Goal: Use online tool/utility: Utilize a website feature to perform a specific function

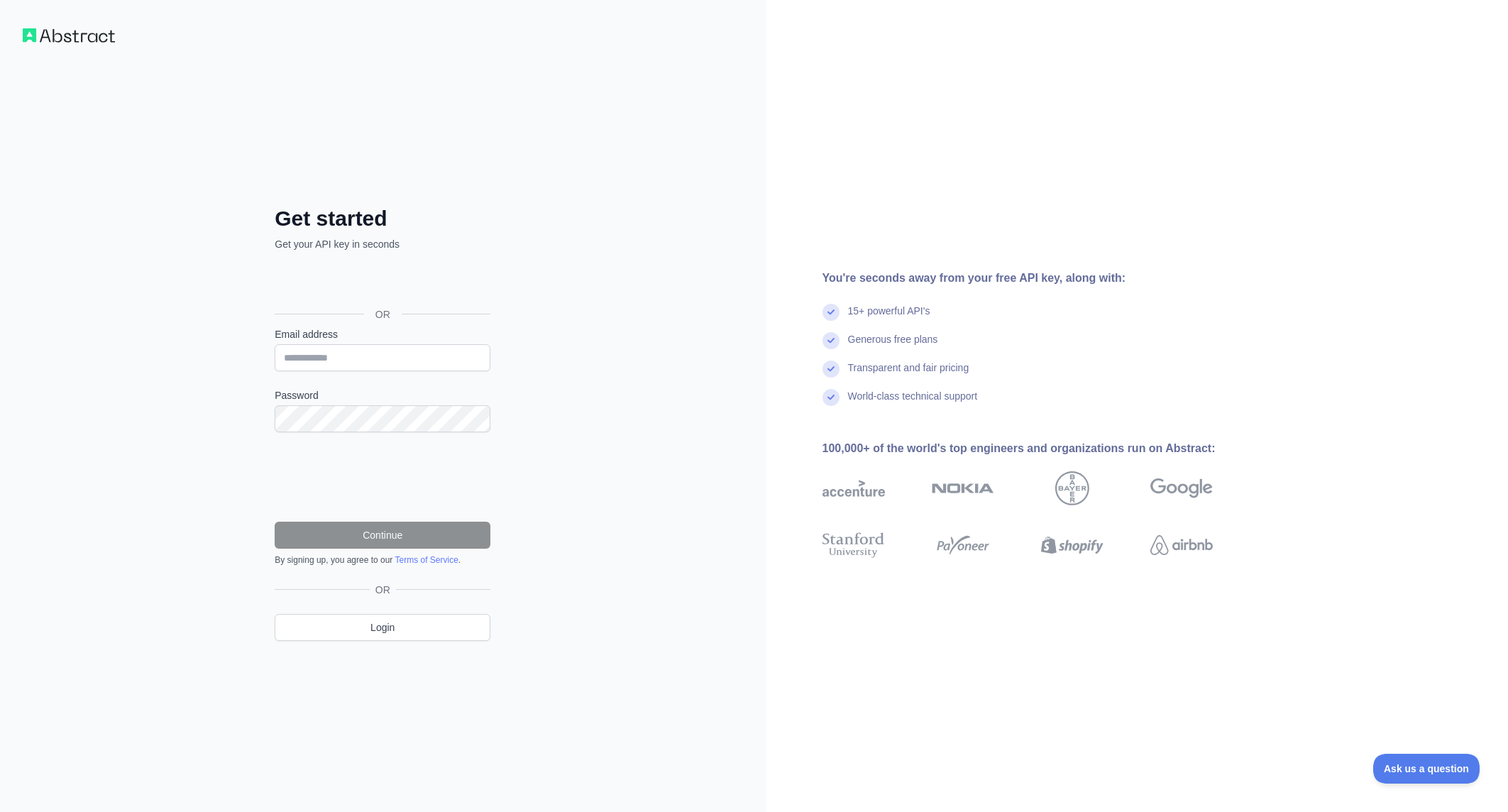
click at [363, 280] on div "Sign in with Google. Opens in new tab" at bounding box center [381, 282] width 213 height 32
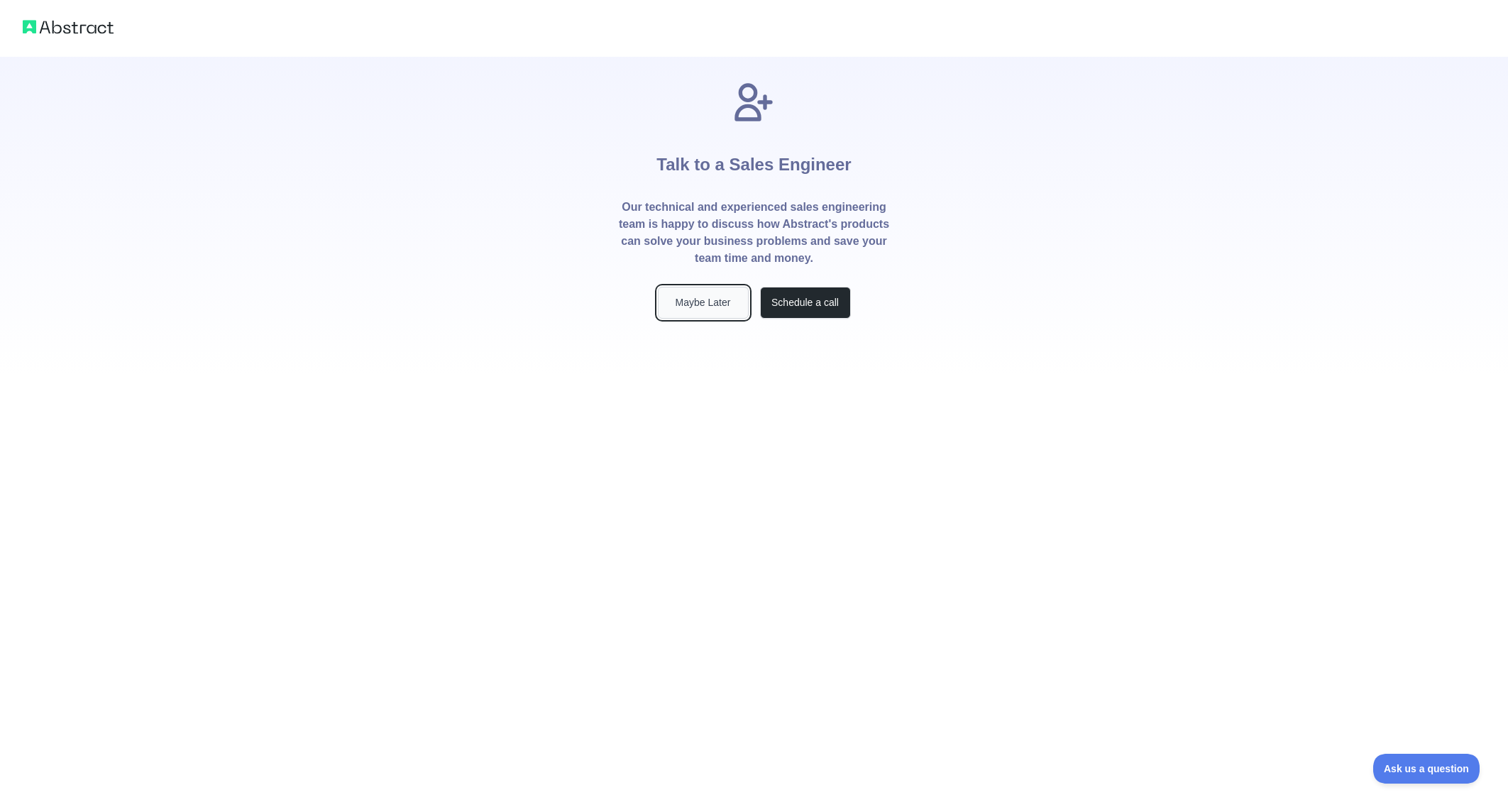
click at [684, 300] on button "Maybe Later" at bounding box center [703, 302] width 91 height 32
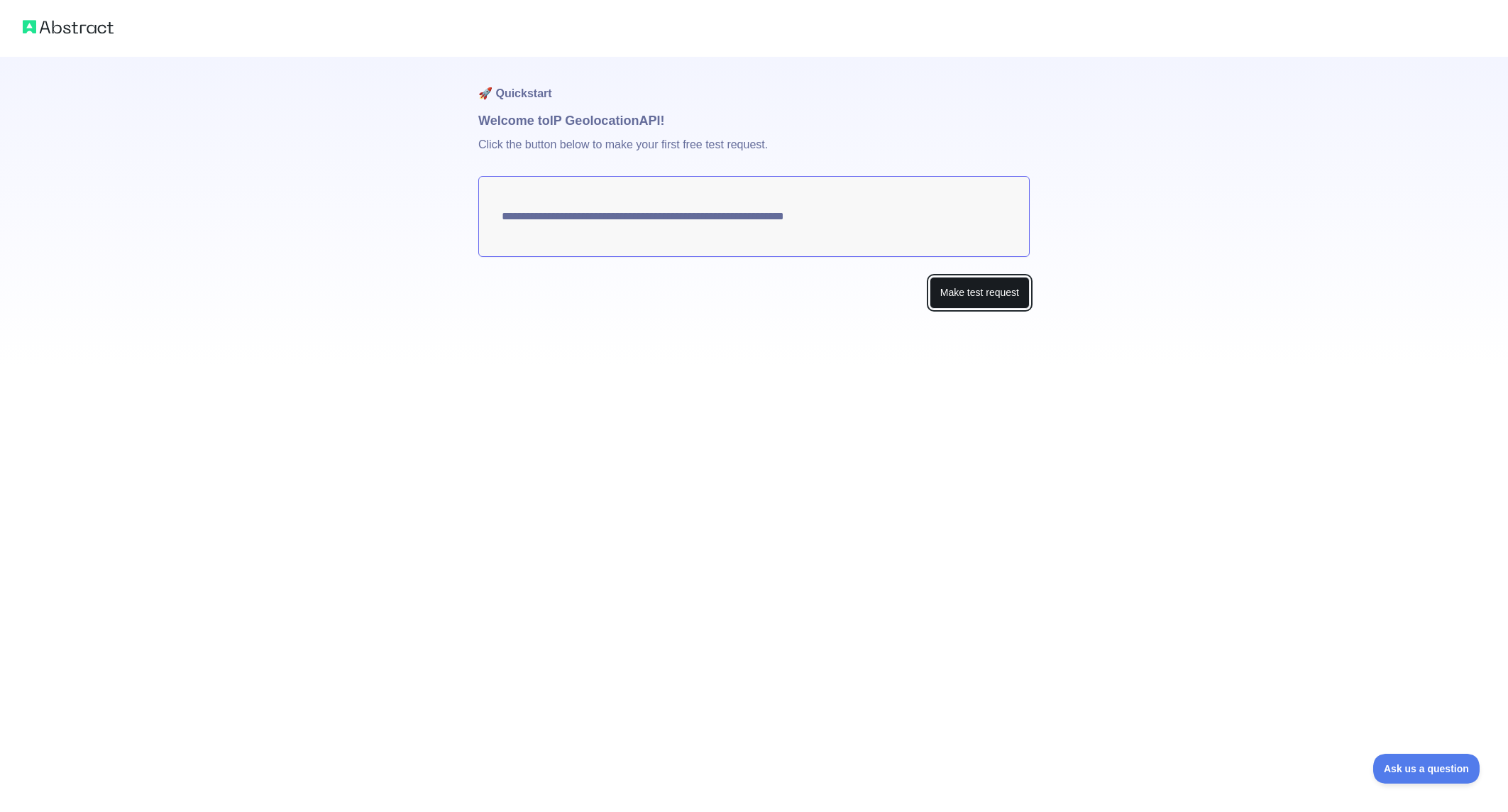
click at [978, 302] on button "Make test request" at bounding box center [980, 292] width 100 height 32
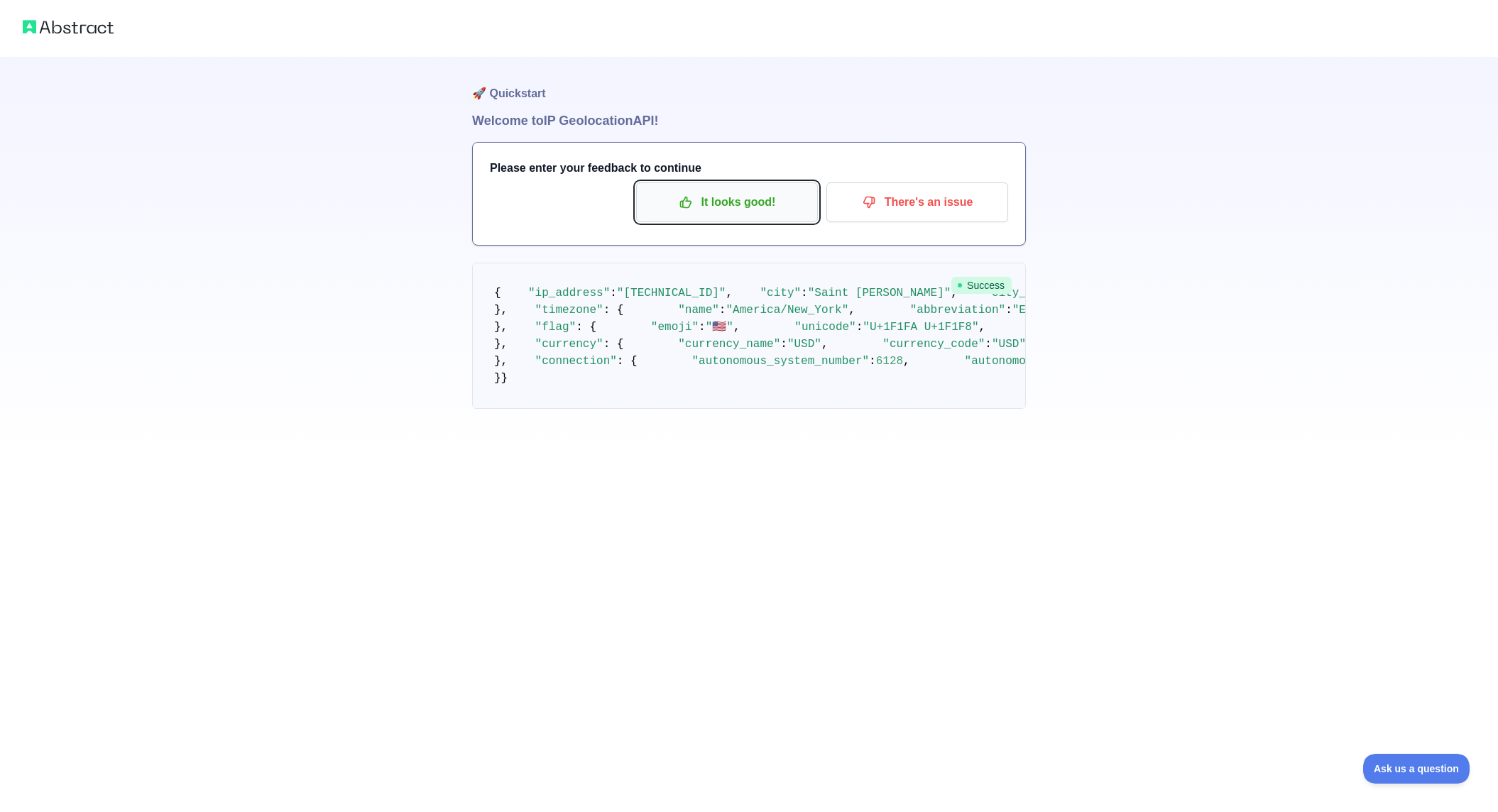
click at [752, 202] on p "It looks good!" at bounding box center [727, 202] width 161 height 24
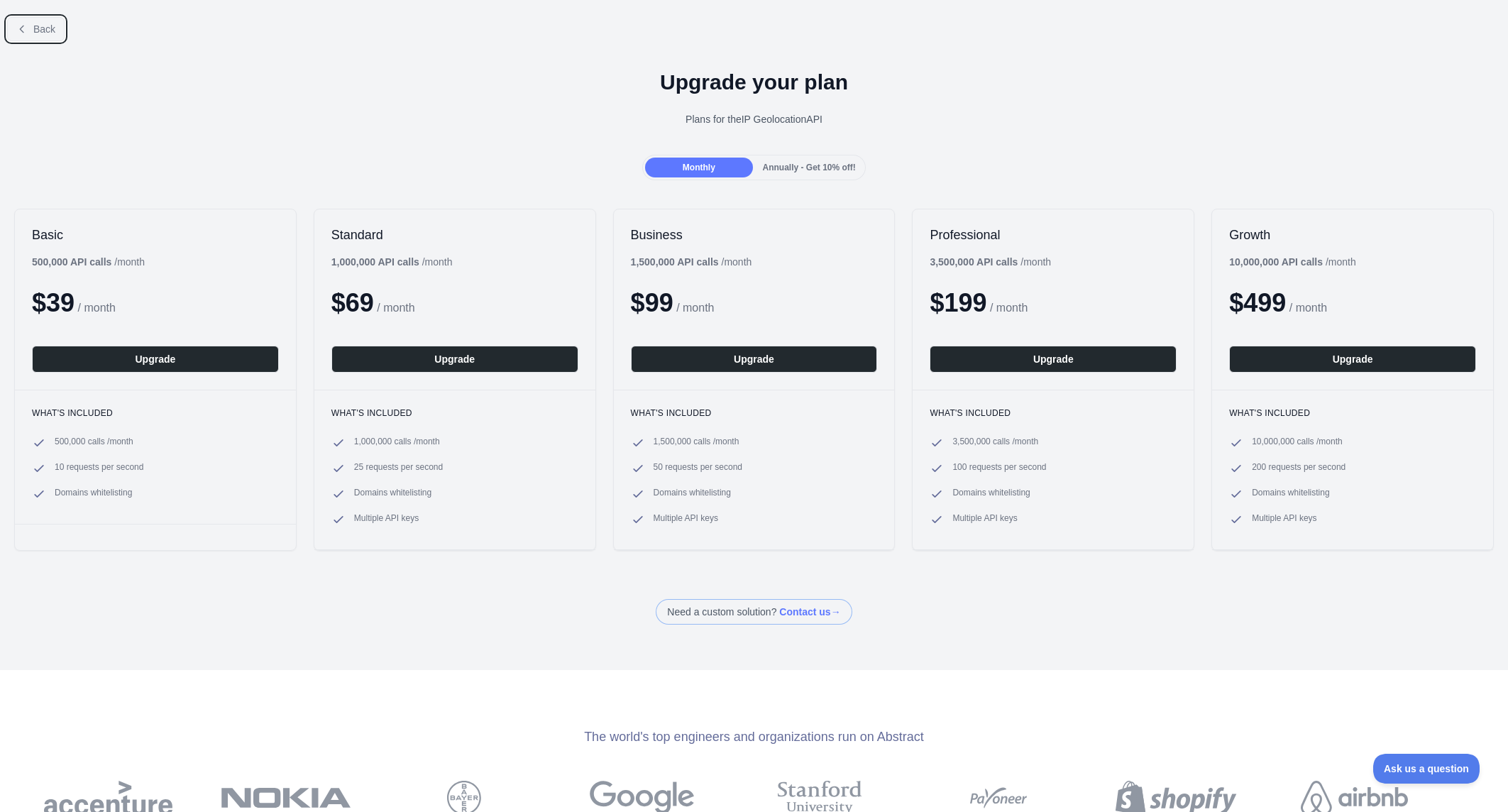
click at [34, 33] on span "Back" at bounding box center [44, 29] width 22 height 11
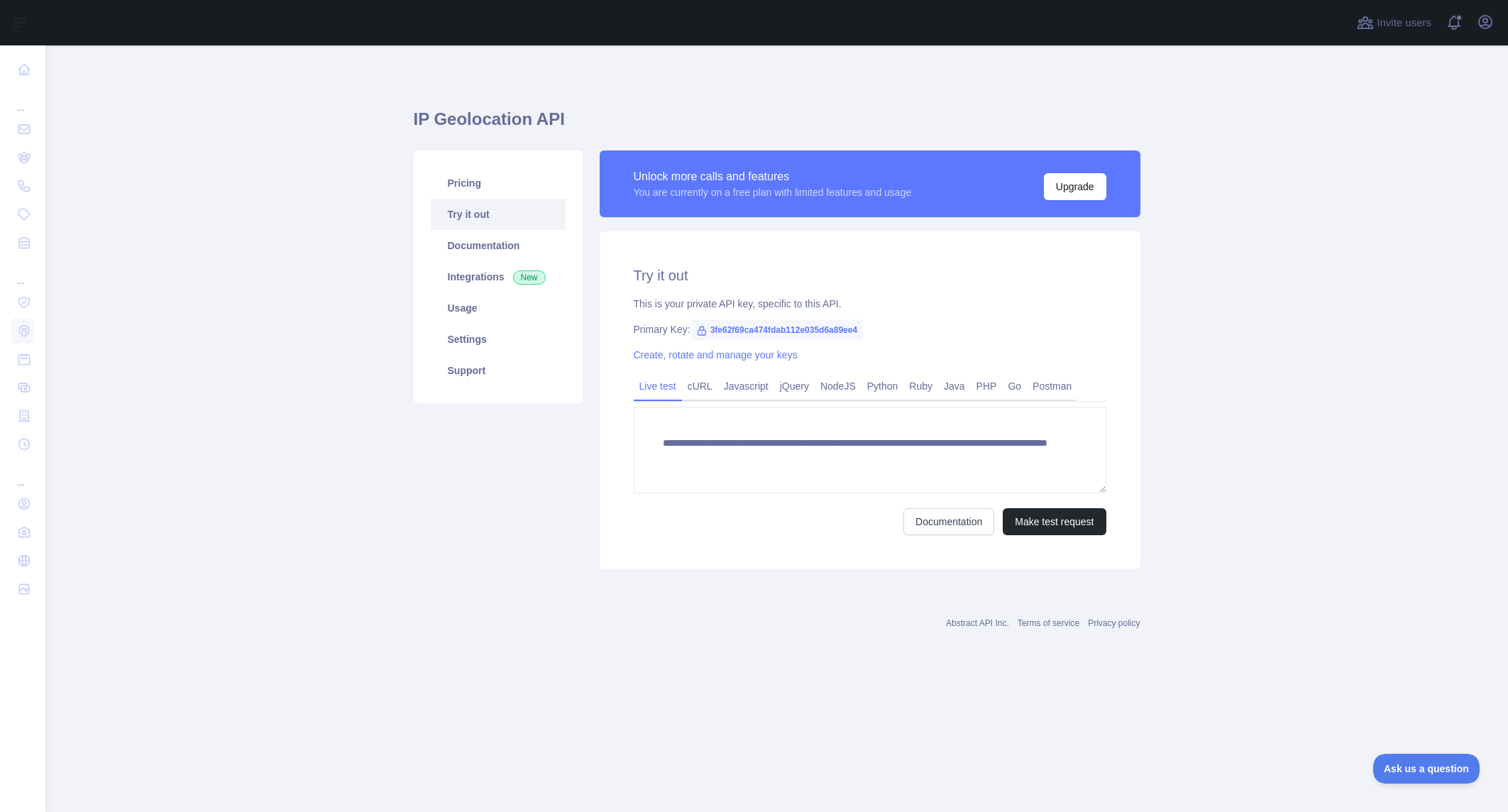
click at [752, 329] on span "3fe62f69ca474fdab112e035d6a89ee4" at bounding box center [777, 330] width 173 height 22
copy span "3fe62f69ca474fdab112e035d6a89ee4"
click at [1039, 521] on button "Make test request" at bounding box center [1054, 522] width 103 height 27
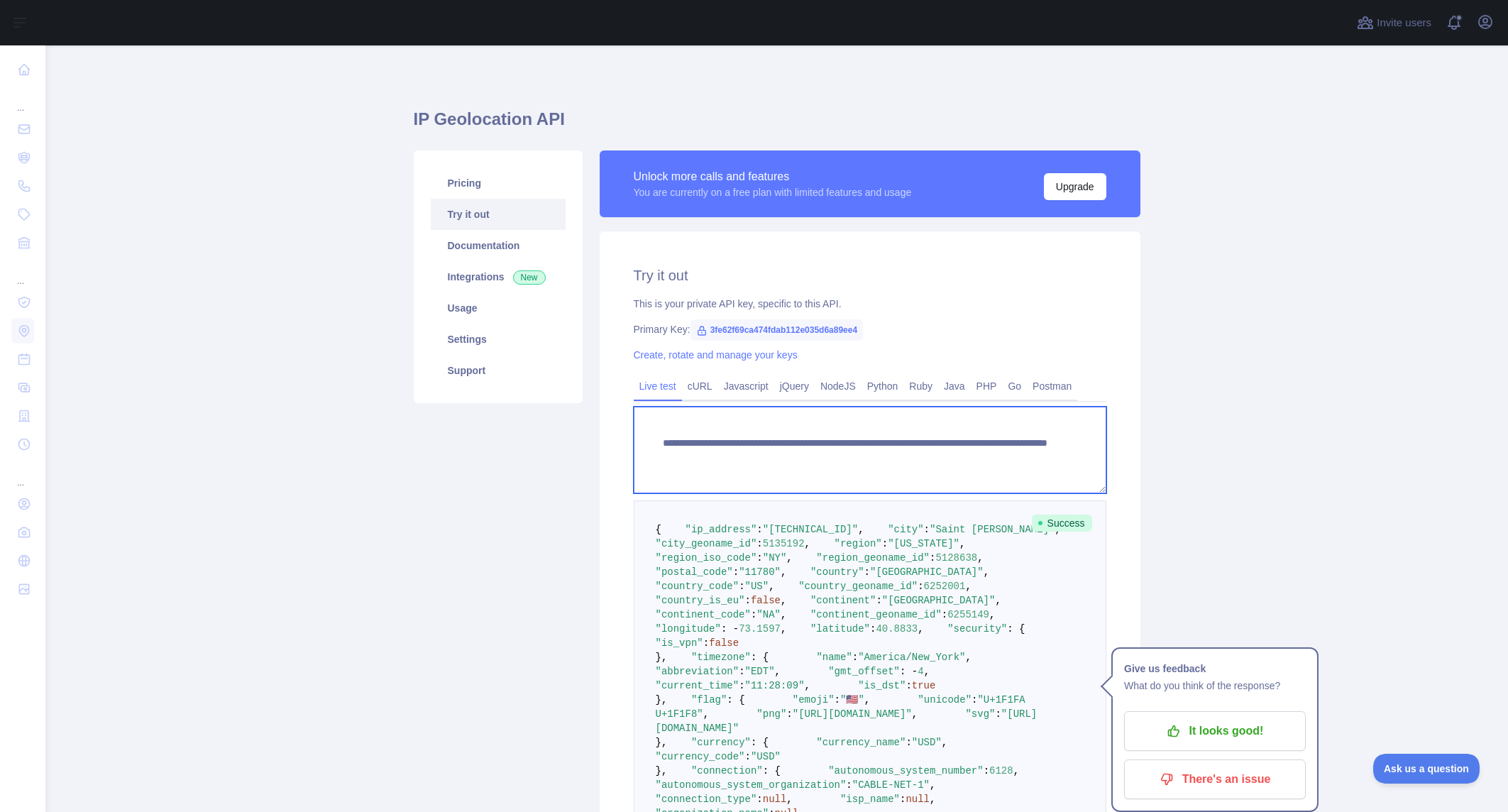
drag, startPoint x: 1034, startPoint y: 459, endPoint x: 634, endPoint y: 444, distance: 400.3
click at [634, 444] on textarea "**********" at bounding box center [869, 449] width 472 height 87
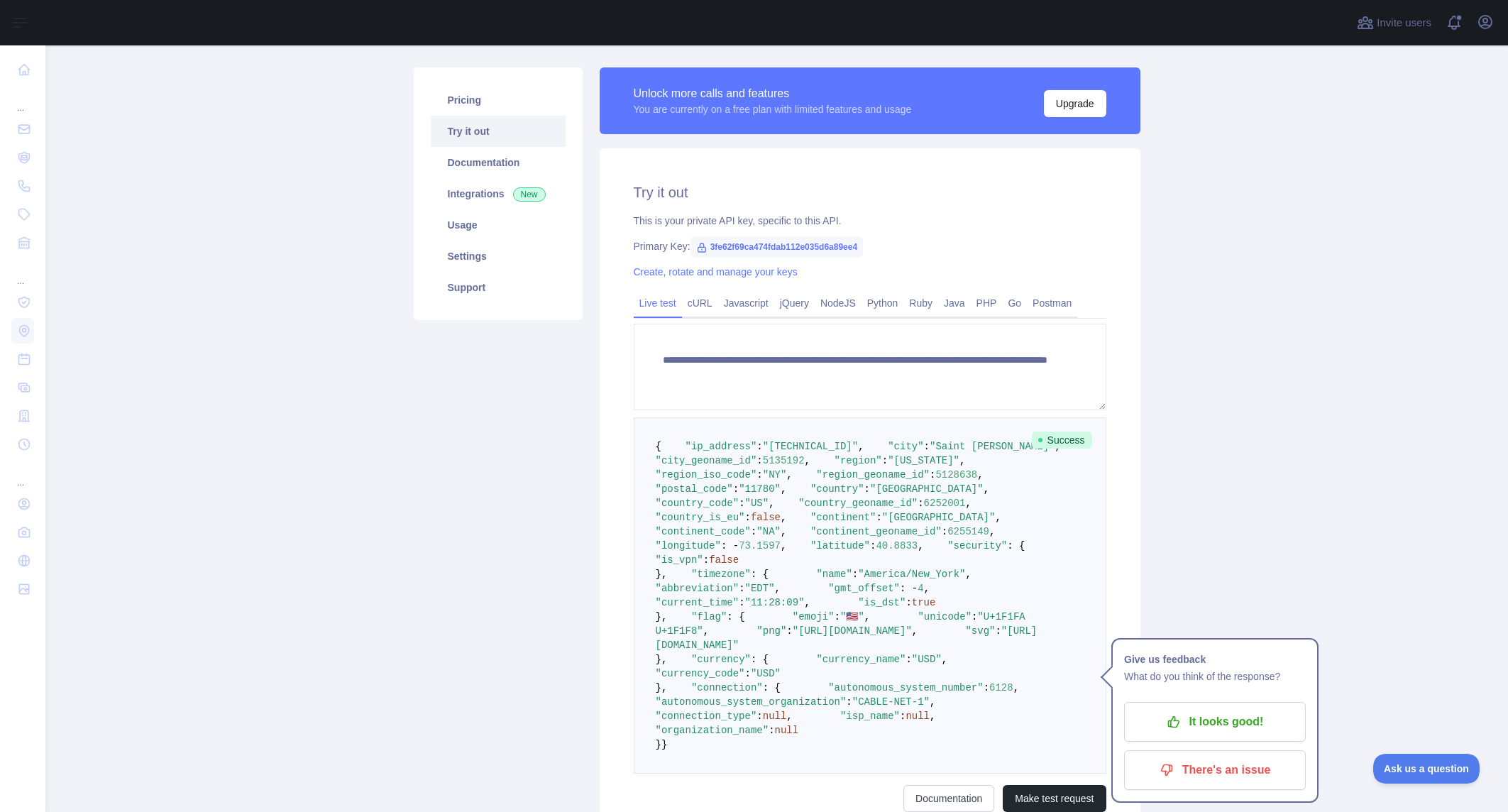
scroll to position [89, 0]
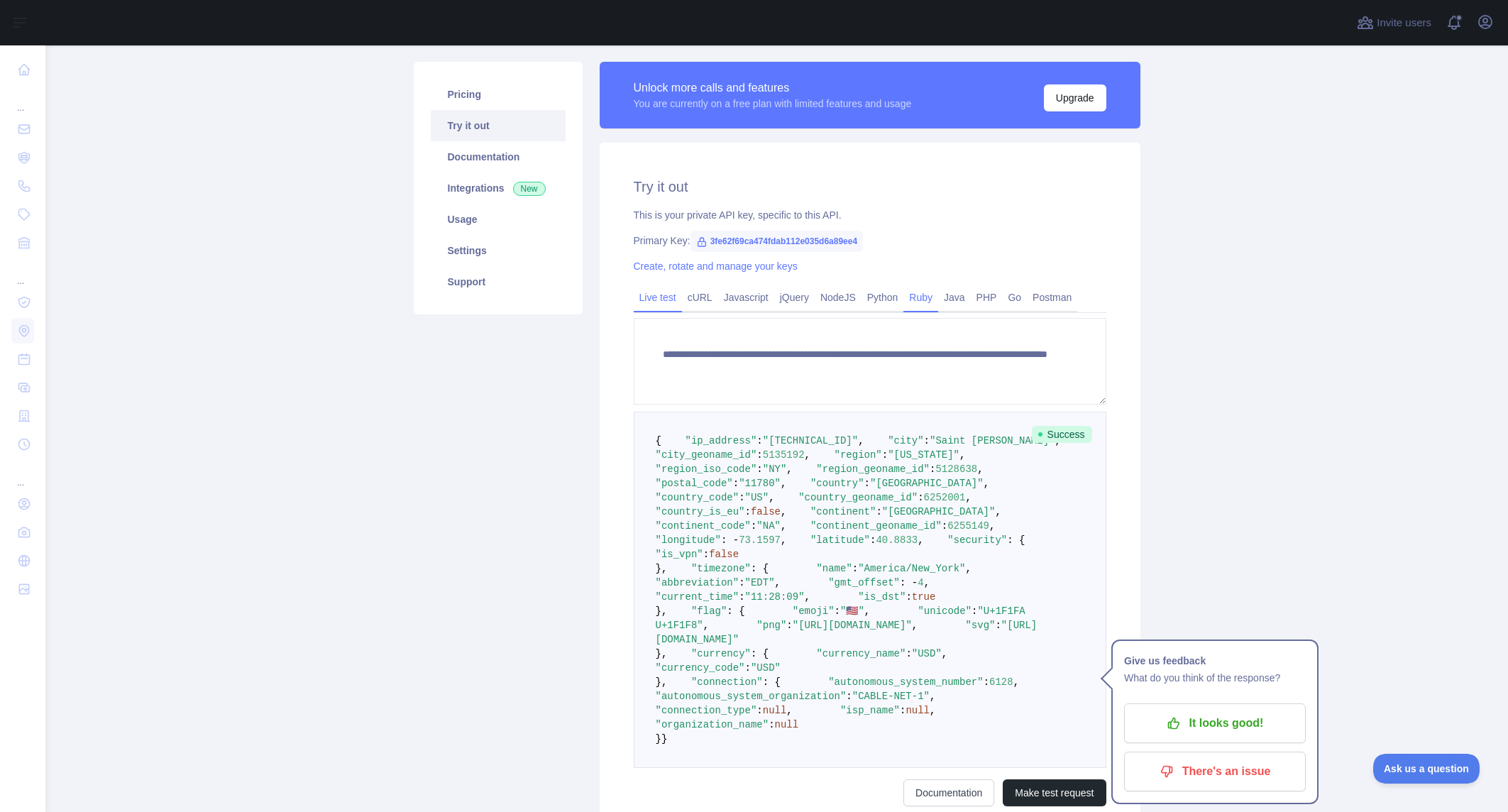
click at [925, 302] on link "Ruby" at bounding box center [920, 297] width 35 height 23
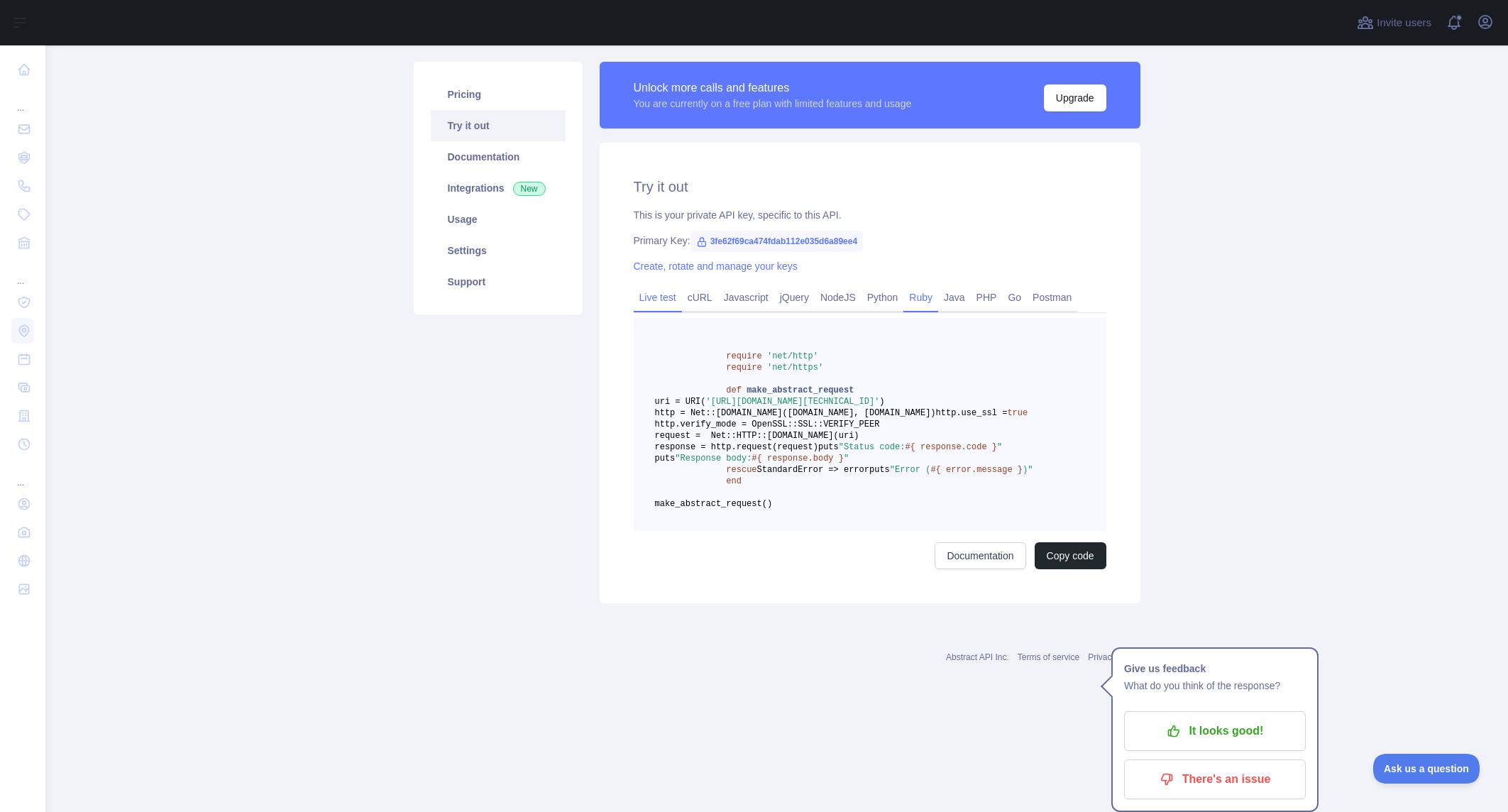
click at [654, 300] on link "Live test" at bounding box center [657, 297] width 48 height 23
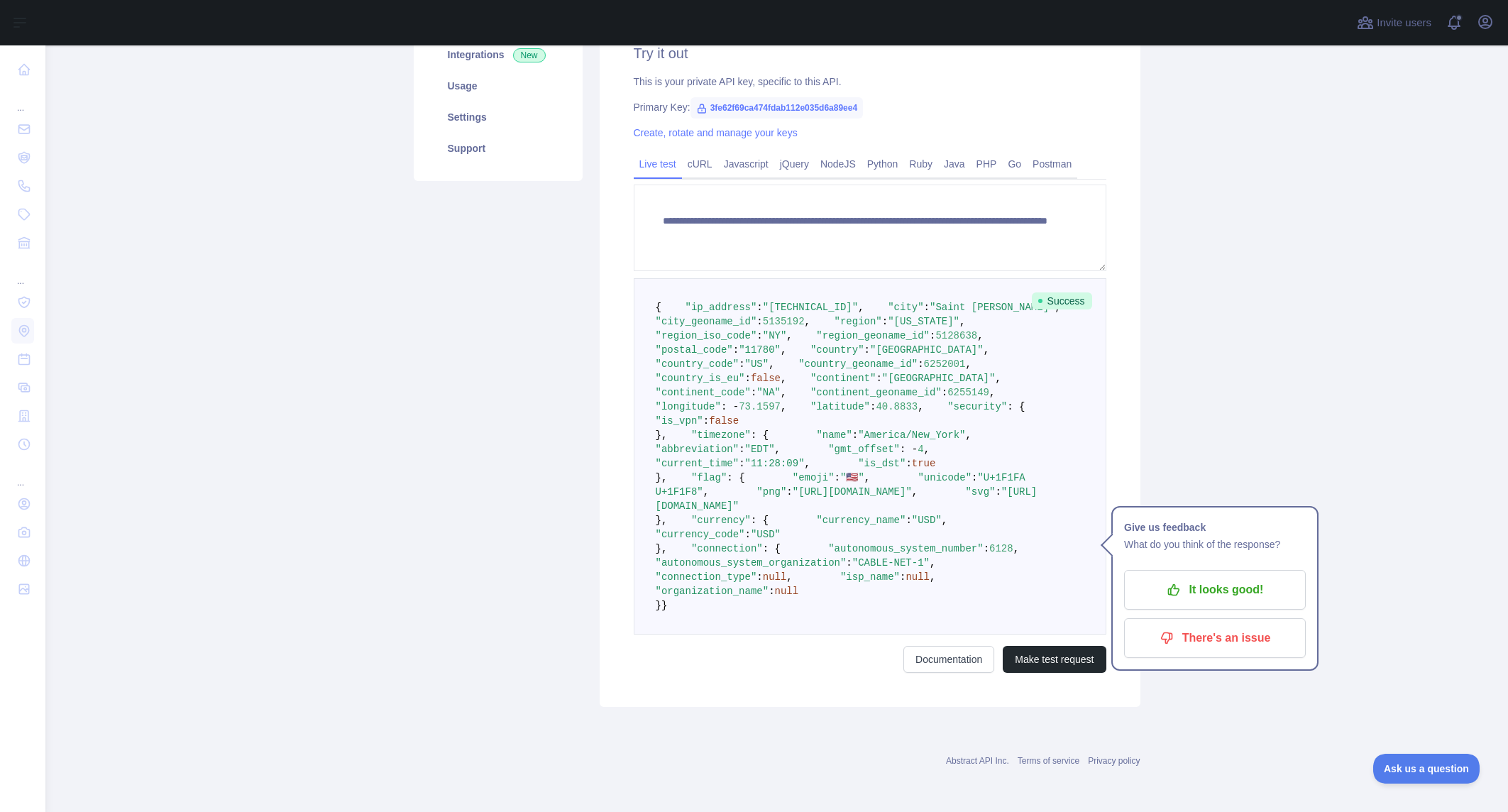
scroll to position [362, 0]
drag, startPoint x: 705, startPoint y: 732, endPoint x: 845, endPoint y: 727, distance: 140.1
click at [845, 554] on span ""autonomous_system_number"" at bounding box center [905, 548] width 155 height 11
copy span "autonomous_system_number"
